Goal: Transaction & Acquisition: Purchase product/service

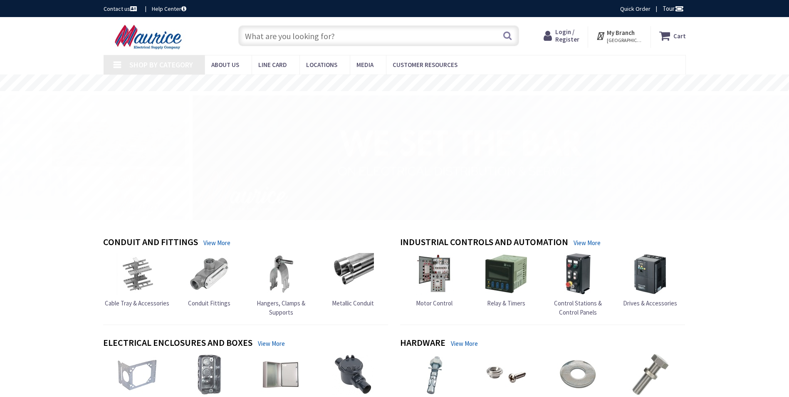
type input "[PERSON_NAME] View Ct, [PERSON_NAME], VA 22015, [GEOGRAPHIC_DATA]"
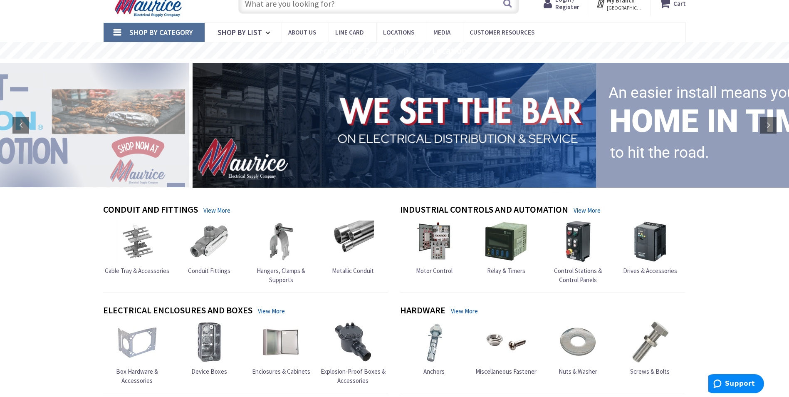
scroll to position [42, 0]
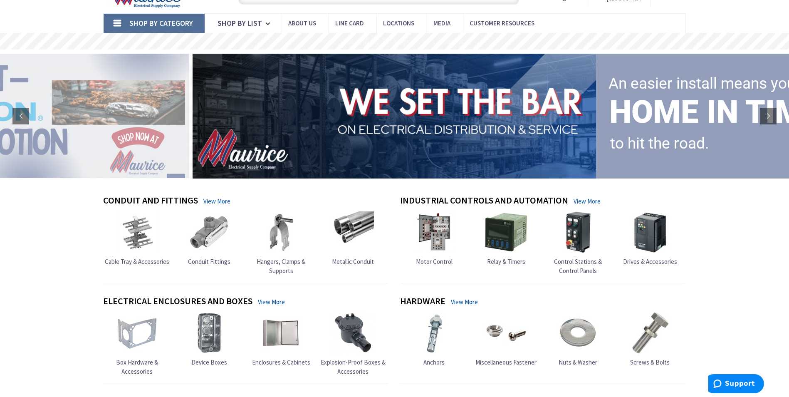
click at [584, 353] on img at bounding box center [578, 333] width 42 height 42
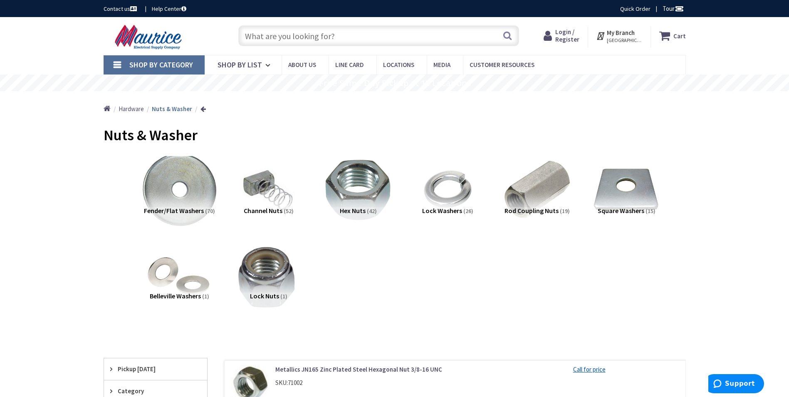
click at [172, 192] on img at bounding box center [178, 189] width 75 height 75
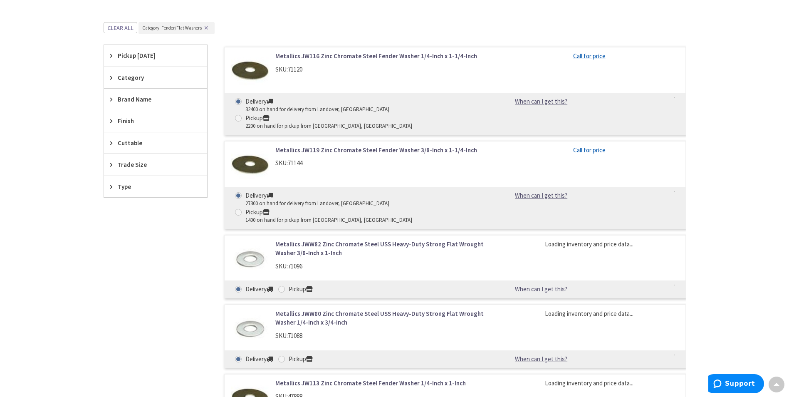
scroll to position [301, 0]
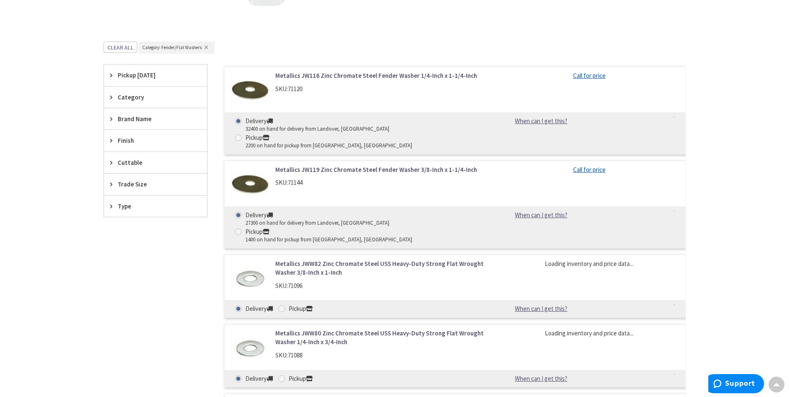
click at [125, 182] on span "Trade Size" at bounding box center [152, 184] width 68 height 9
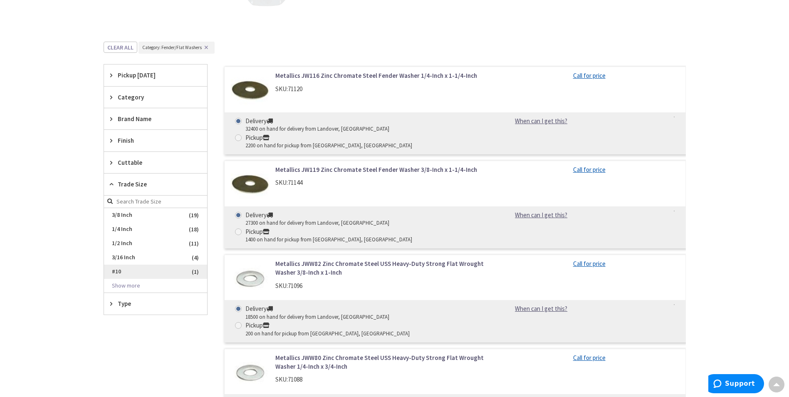
click at [124, 266] on span "#10" at bounding box center [155, 272] width 103 height 14
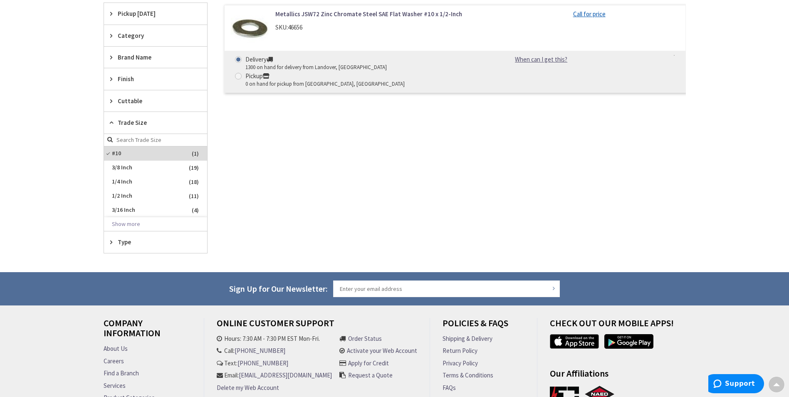
scroll to position [260, 0]
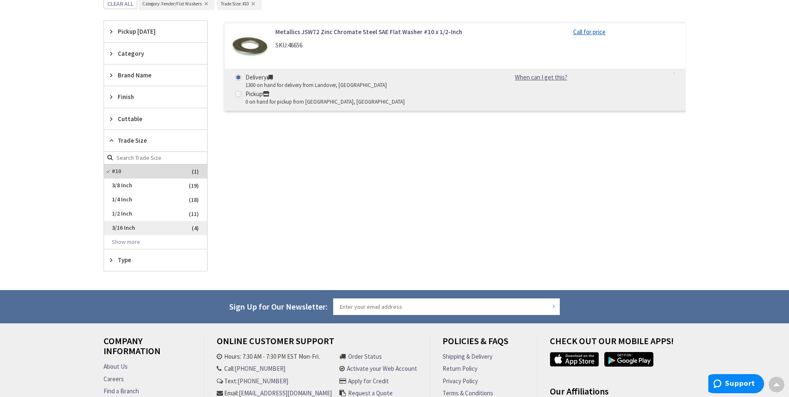
click at [122, 224] on span "3/16 Inch" at bounding box center [155, 228] width 103 height 14
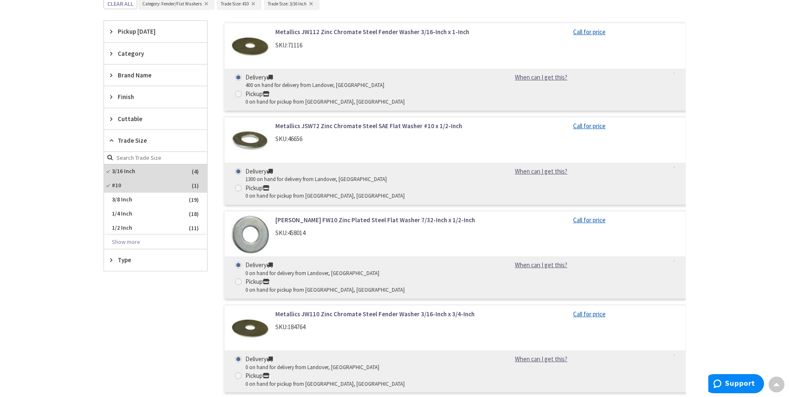
click at [307, 309] on link "Metallics JW110 Zinc Chromate Steel Fender Washer 3/16-Inch x 3/4-Inch" at bounding box center [381, 313] width 212 height 9
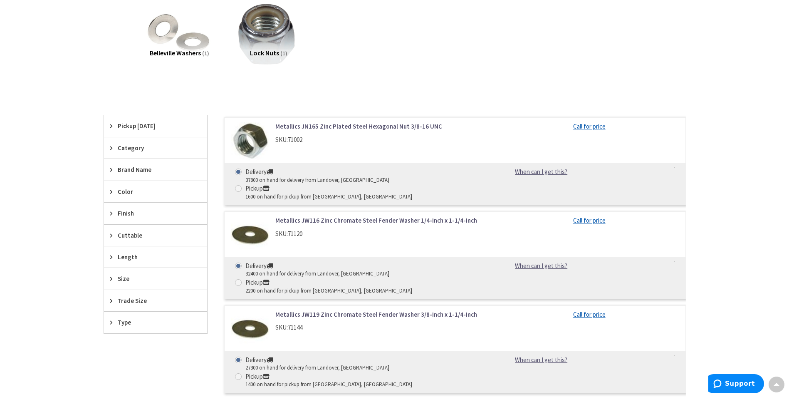
scroll to position [291, 0]
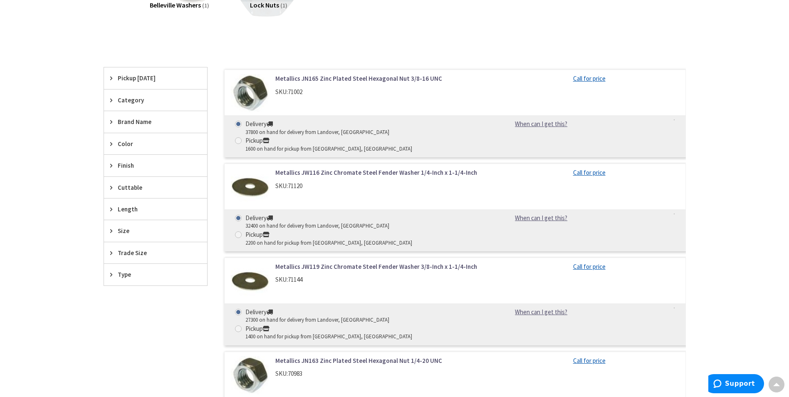
click at [121, 250] on span "Trade Size" at bounding box center [152, 252] width 68 height 9
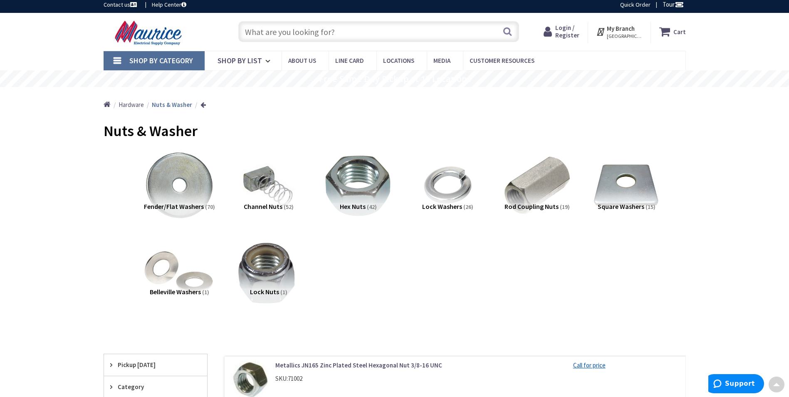
scroll to position [0, 0]
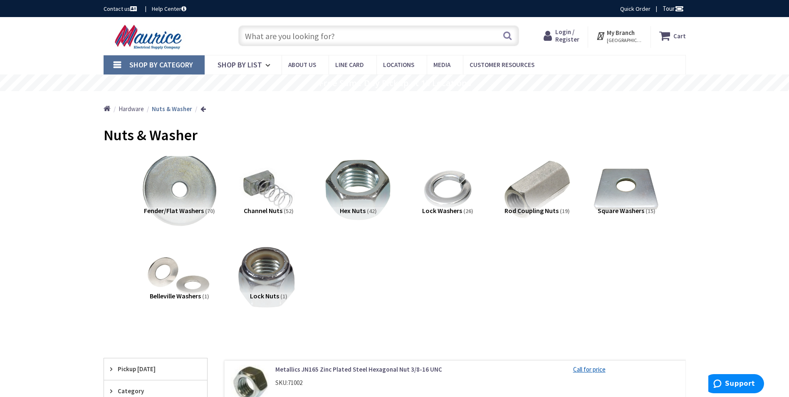
click at [173, 205] on img at bounding box center [178, 189] width 75 height 75
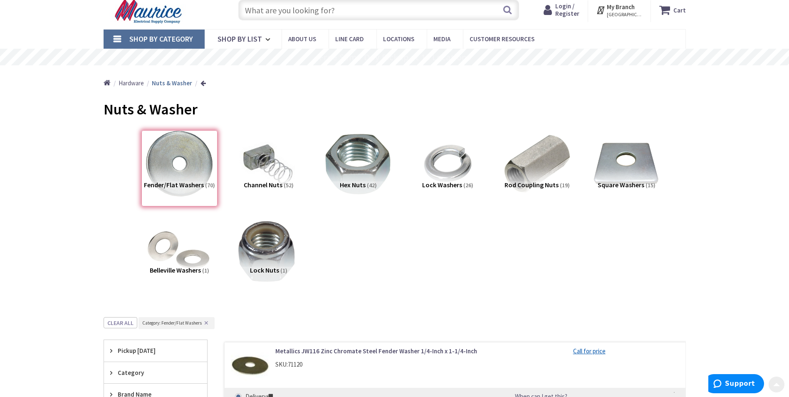
scroll to position [343, 0]
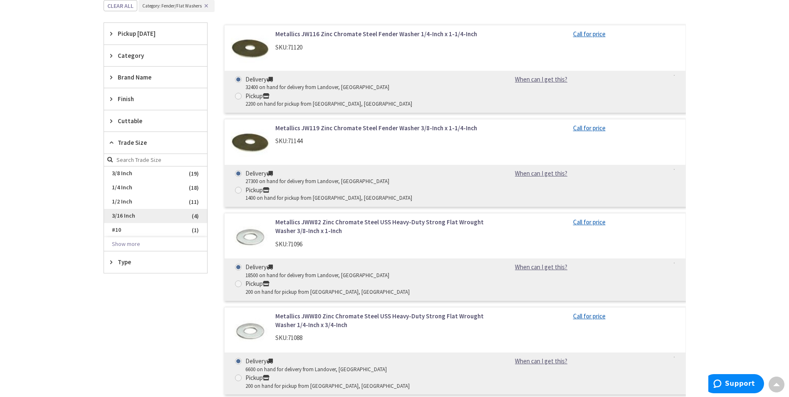
click at [123, 218] on span "3/16 Inch" at bounding box center [155, 216] width 103 height 14
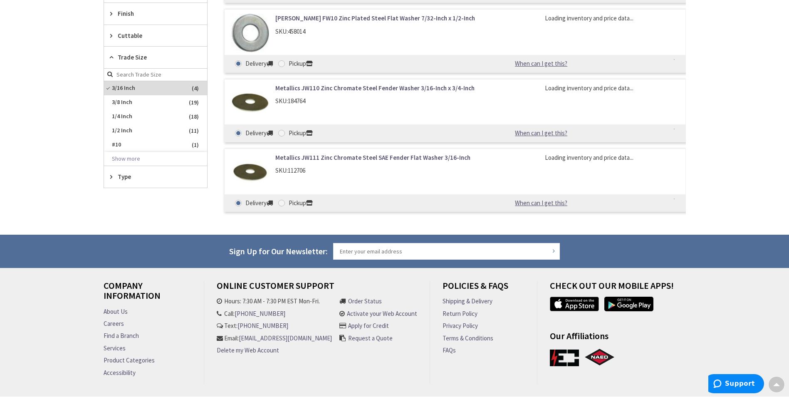
scroll to position [257, 0]
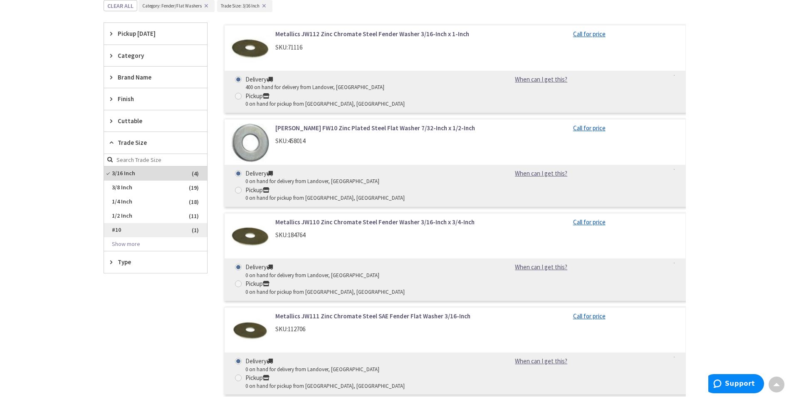
click at [136, 226] on span "#10" at bounding box center [155, 230] width 103 height 14
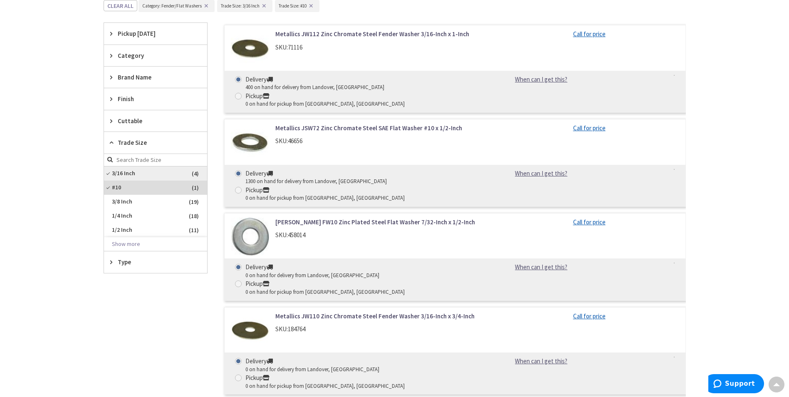
click at [114, 176] on span "3/16 Inch" at bounding box center [155, 173] width 103 height 14
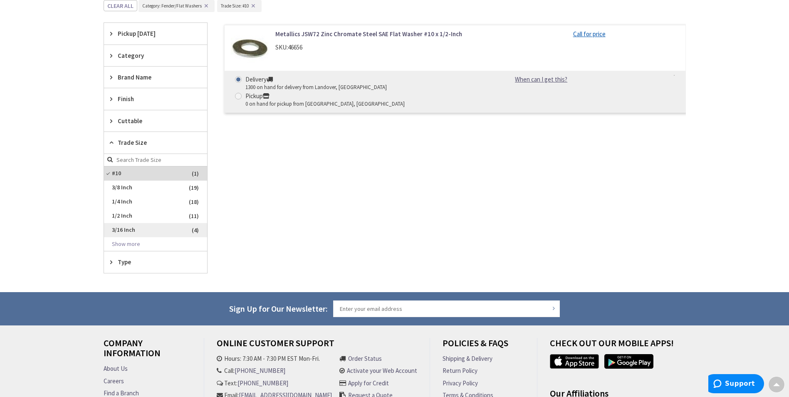
click at [122, 227] on span "3/16 Inch" at bounding box center [155, 230] width 103 height 14
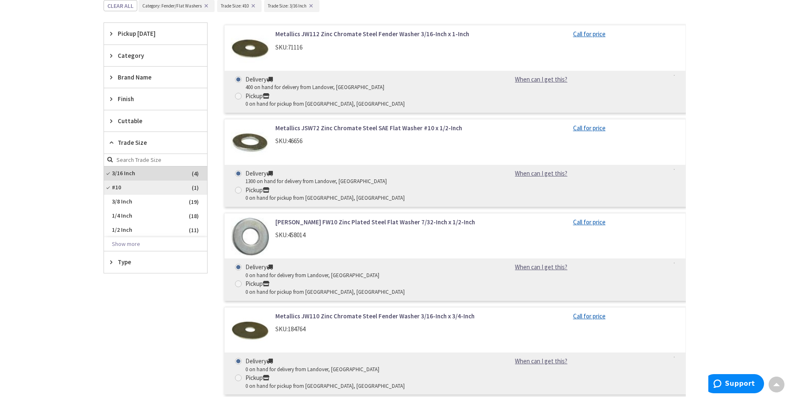
click at [116, 189] on span "#10" at bounding box center [155, 187] width 103 height 14
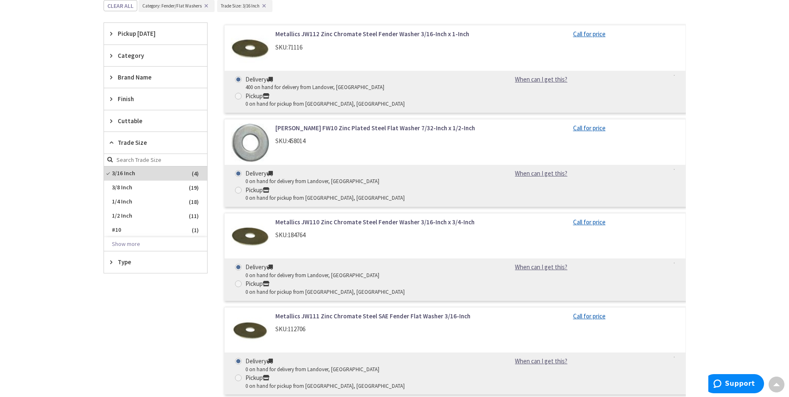
click at [267, 218] on img at bounding box center [250, 237] width 39 height 39
